Goal: Information Seeking & Learning: Understand process/instructions

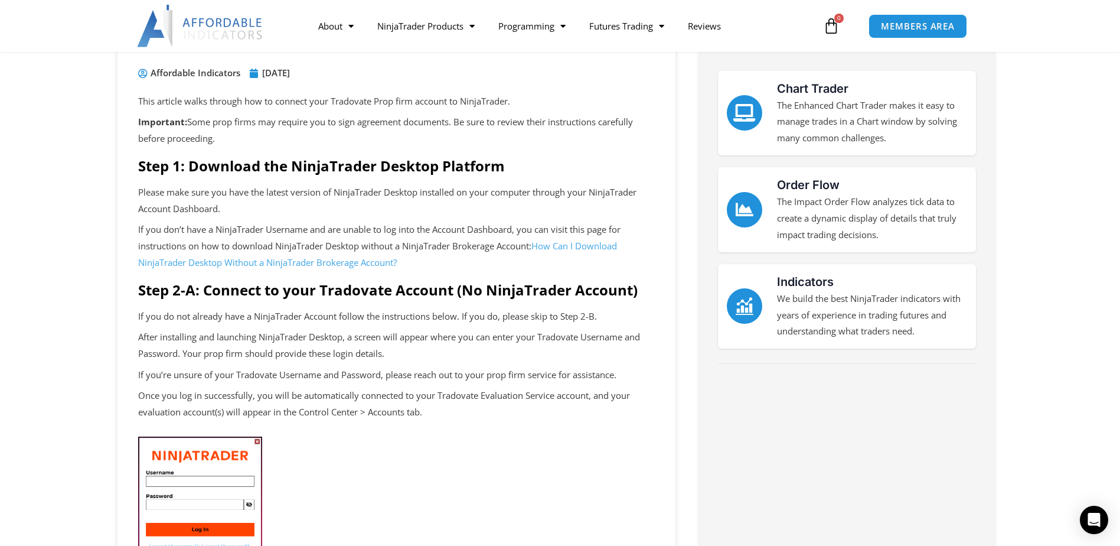
scroll to position [118, 0]
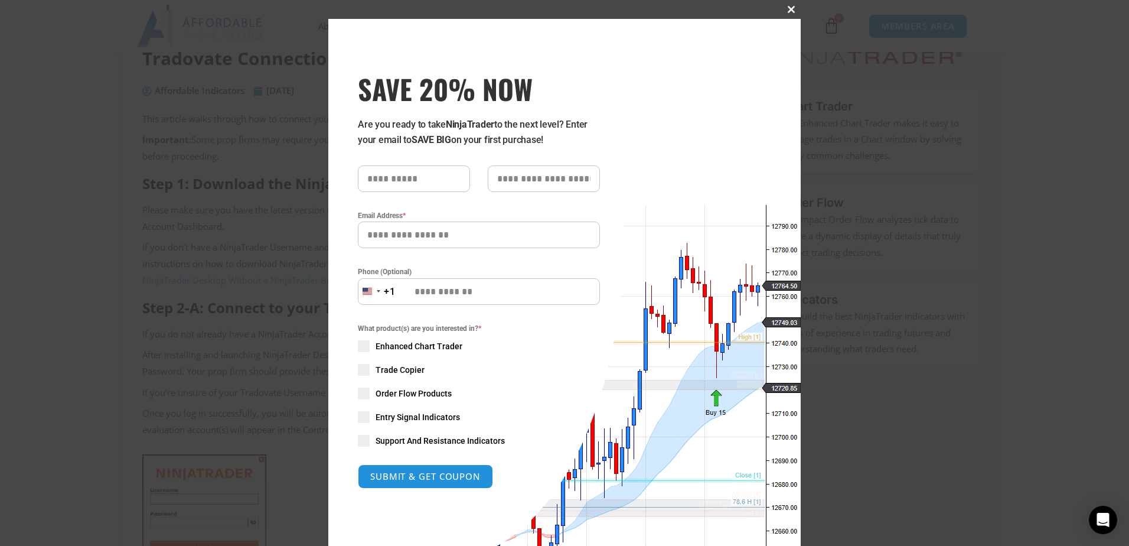
click at [785, 7] on span at bounding box center [791, 9] width 19 height 7
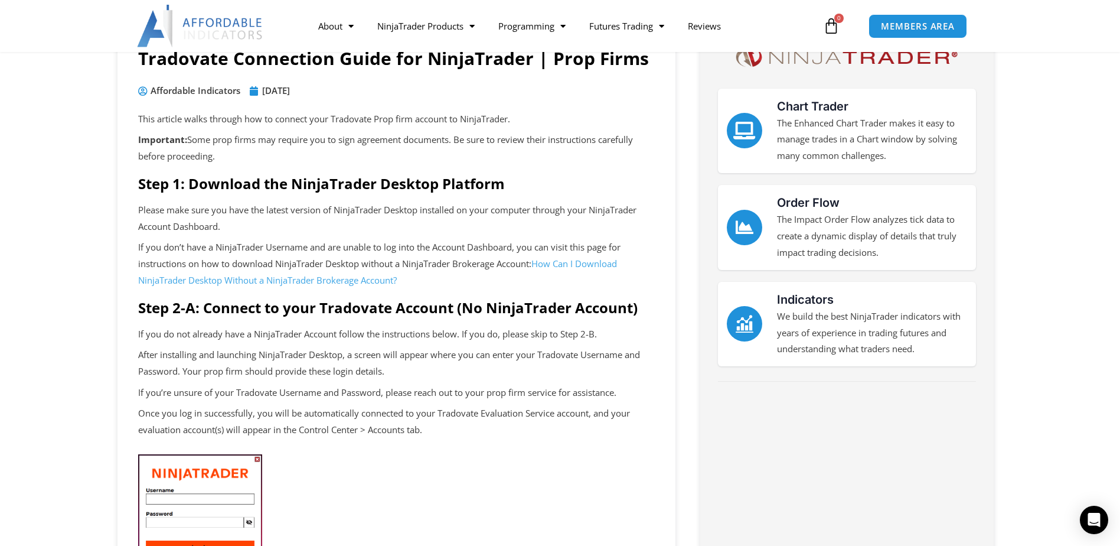
click at [562, 263] on link "How Can I Download NinjaTrader Desktop Without a NinjaTrader Brokerage Account?" at bounding box center [377, 271] width 479 height 28
